Goal: Ask a question

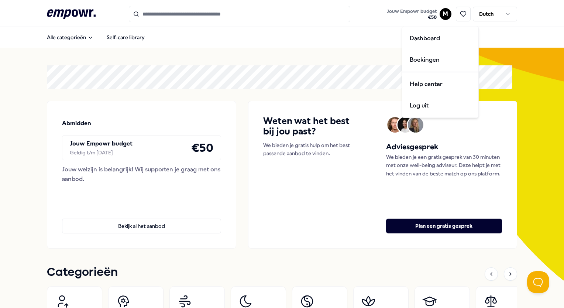
click at [439, 16] on html ".empowr-logo_svg__cls-1{fill:#03032f} Jouw Empowr budget € 50 M Dutch Alle cate…" at bounding box center [282, 154] width 564 height 308
click at [428, 58] on div "Boekingen" at bounding box center [440, 59] width 73 height 21
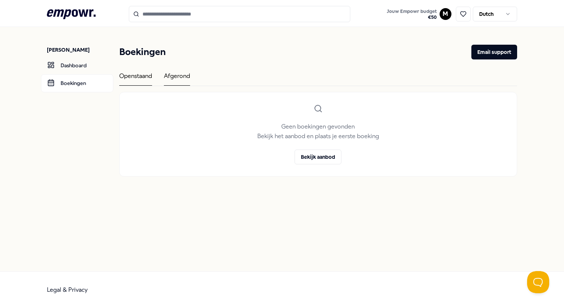
click at [178, 73] on div "Afgerond" at bounding box center [177, 78] width 26 height 14
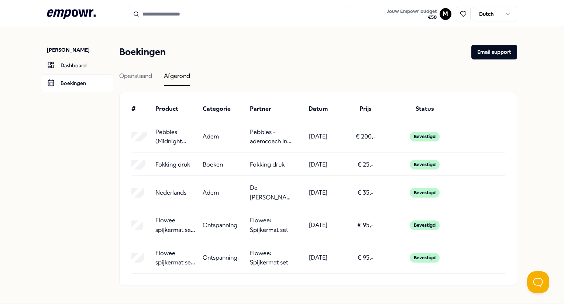
click at [416, 138] on div "Bevestigd" at bounding box center [425, 137] width 30 height 10
click at [500, 51] on button "Email support" at bounding box center [494, 52] width 46 height 15
drag, startPoint x: 164, startPoint y: 142, endPoint x: 171, endPoint y: 135, distance: 10.4
click at [171, 135] on p "Pebbles (Midnight Blue)" at bounding box center [175, 136] width 41 height 19
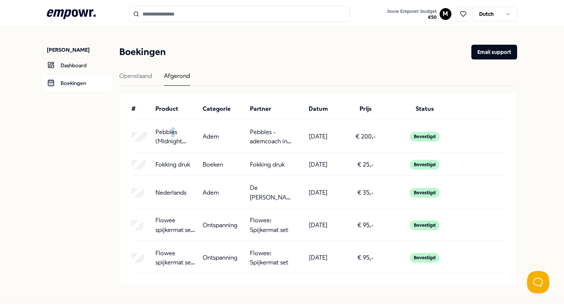
click at [171, 135] on p "Pebbles (Midnight Blue)" at bounding box center [175, 136] width 41 height 19
click at [77, 85] on link "Boekingen" at bounding box center [77, 83] width 72 height 18
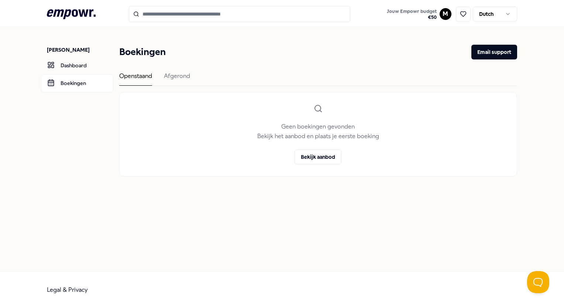
click at [282, 83] on div "Openstaand Afgerond" at bounding box center [317, 78] width 397 height 15
click at [320, 163] on button "Bekijk aanbod" at bounding box center [317, 156] width 47 height 15
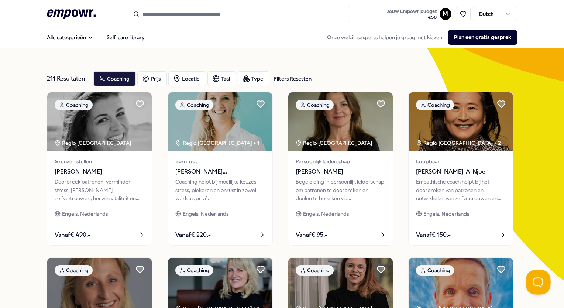
click at [534, 280] on button "Open Beacon popover" at bounding box center [536, 280] width 22 height 22
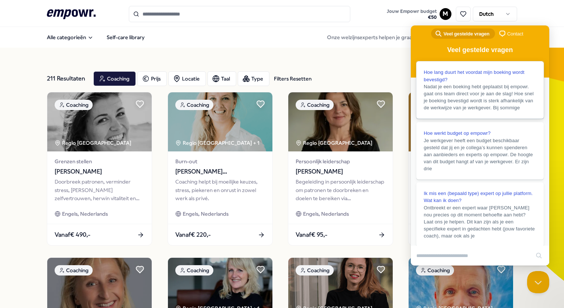
click at [494, 78] on div "Hoe lang duurt het voordat mijn boeking wordt bevestigd?" at bounding box center [480, 76] width 113 height 14
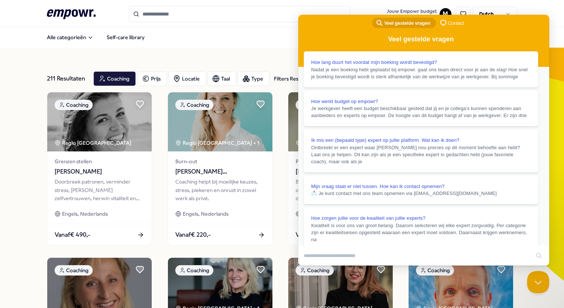
scroll to position [34, 0]
click at [312, 266] on button "Close" at bounding box center [305, 271] width 13 height 10
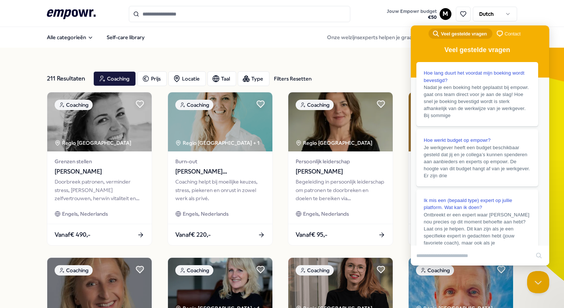
scroll to position [0, 0]
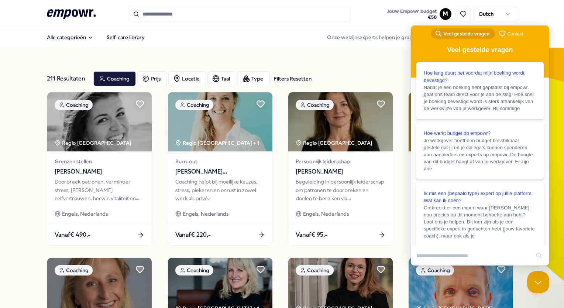
click at [513, 31] on span "Contact" at bounding box center [515, 33] width 16 height 7
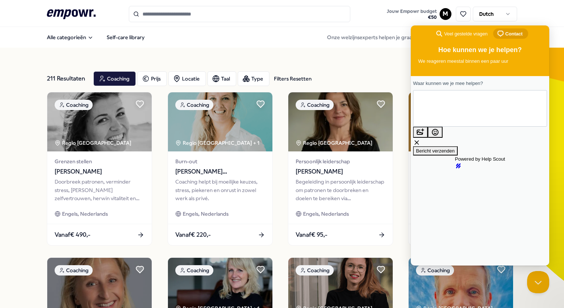
click at [440, 113] on textarea "Waar kunnen we je mee helpen?" at bounding box center [447, 107] width 56 height 35
paste textarea "**********"
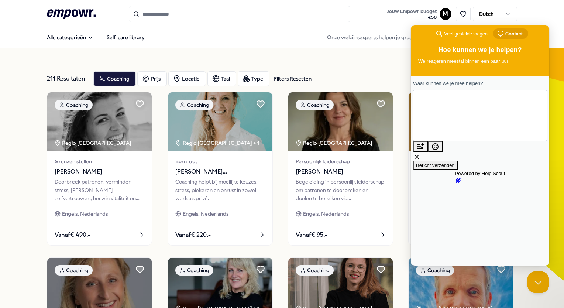
type textarea "**********"
click at [450, 162] on span "Bericht verzenden" at bounding box center [435, 165] width 39 height 6
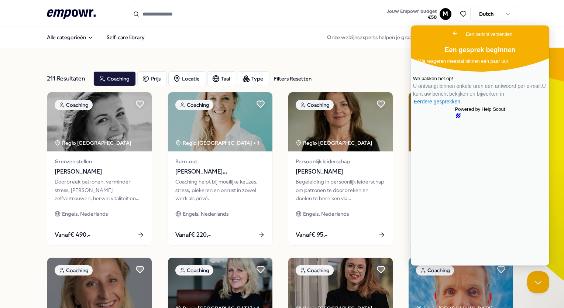
click at [342, 67] on div "211 Resultaten Filters Resetten Coaching Prijs Locatie Taal Type Filters Resett…" at bounding box center [282, 78] width 470 height 27
